Goal: Transaction & Acquisition: Purchase product/service

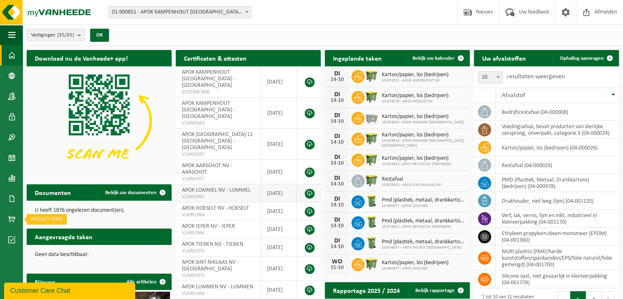
drag, startPoint x: 11, startPoint y: 217, endPoint x: 258, endPoint y: 179, distance: 249.9
click at [11, 217] on span at bounding box center [11, 219] width 7 height 20
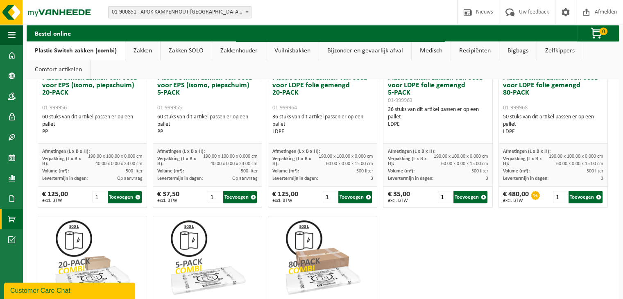
scroll to position [369, 0]
click at [328, 194] on input "2" at bounding box center [330, 197] width 15 height 12
click at [357, 199] on button "Toevoegen" at bounding box center [355, 197] width 34 height 12
type input "1"
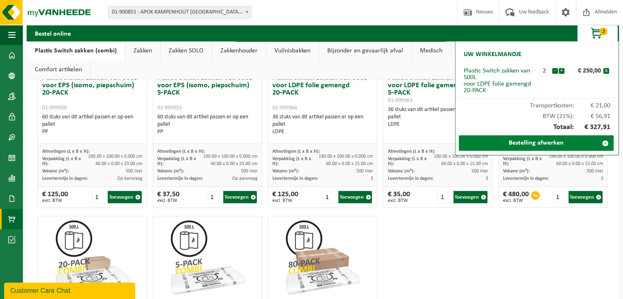
click at [543, 141] on link "Bestelling afwerken" at bounding box center [536, 143] width 155 height 16
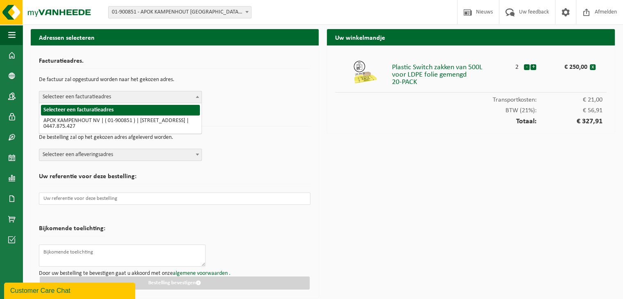
click at [196, 96] on b at bounding box center [197, 97] width 3 height 2
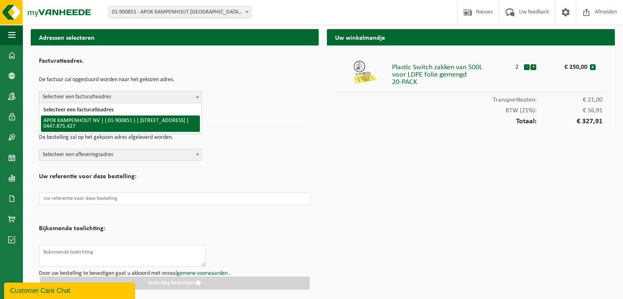
select select "106636"
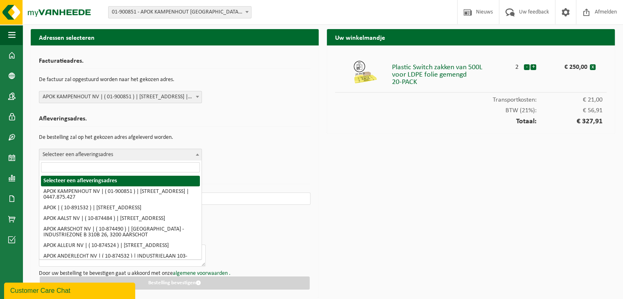
click at [197, 154] on b at bounding box center [197, 155] width 3 height 2
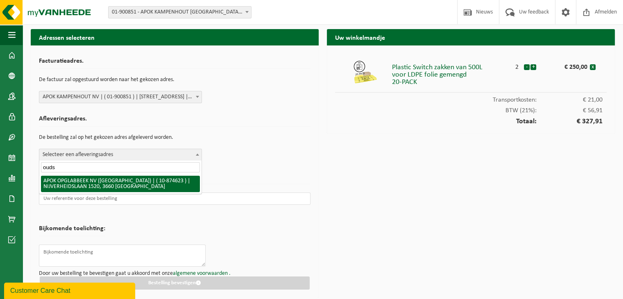
type input "ouds"
select select "106734"
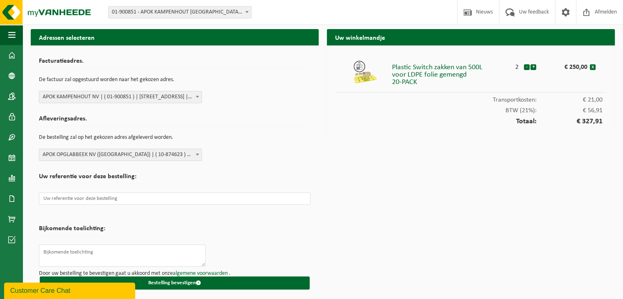
scroll to position [2, 0]
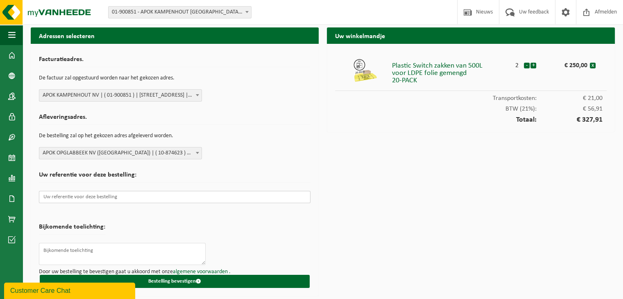
click at [100, 196] on input "text" at bounding box center [175, 197] width 272 height 12
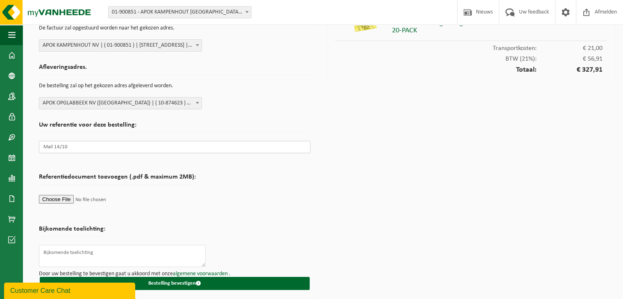
scroll to position [53, 0]
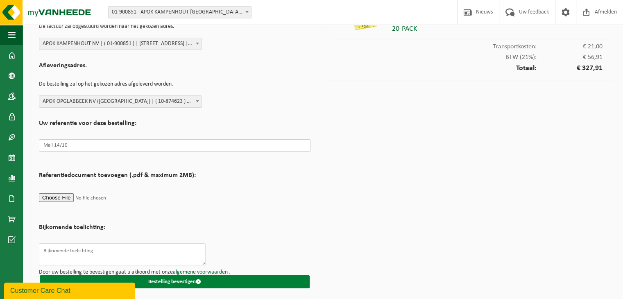
type input "Mail 14/10"
drag, startPoint x: 188, startPoint y: 278, endPoint x: 197, endPoint y: 276, distance: 8.4
click at [188, 278] on button "Bestelling bevestigen" at bounding box center [175, 281] width 270 height 13
